Goal: Check status: Check status

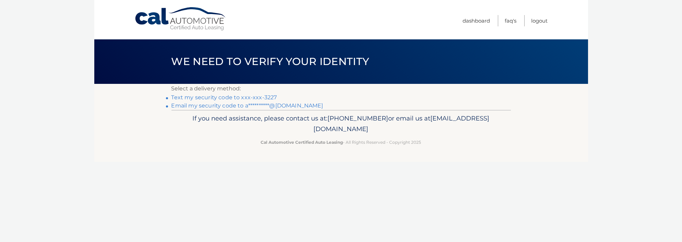
click at [229, 96] on link "Text my security code to xxx-xxx-3227" at bounding box center [224, 97] width 106 height 7
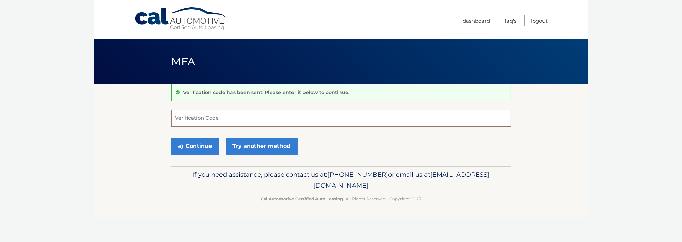
click at [244, 121] on input "Verification Code" at bounding box center [340, 118] width 339 height 17
type input "447872"
click at [197, 143] on button "Continue" at bounding box center [195, 146] width 48 height 17
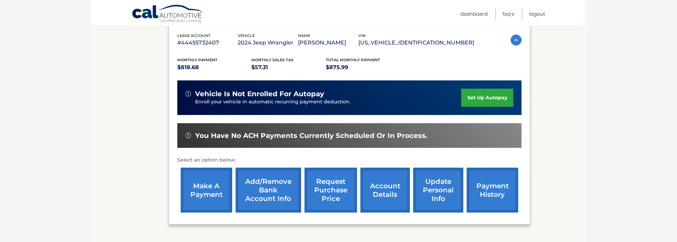
scroll to position [172, 0]
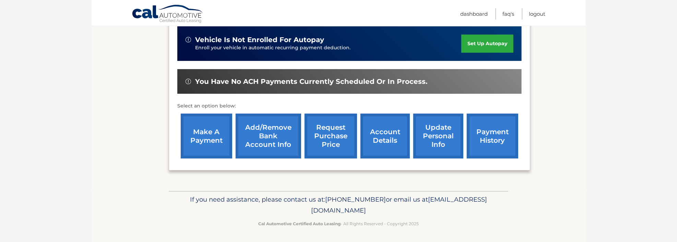
click at [491, 129] on link "payment history" at bounding box center [491, 136] width 51 height 45
